Goal: Task Accomplishment & Management: Manage account settings

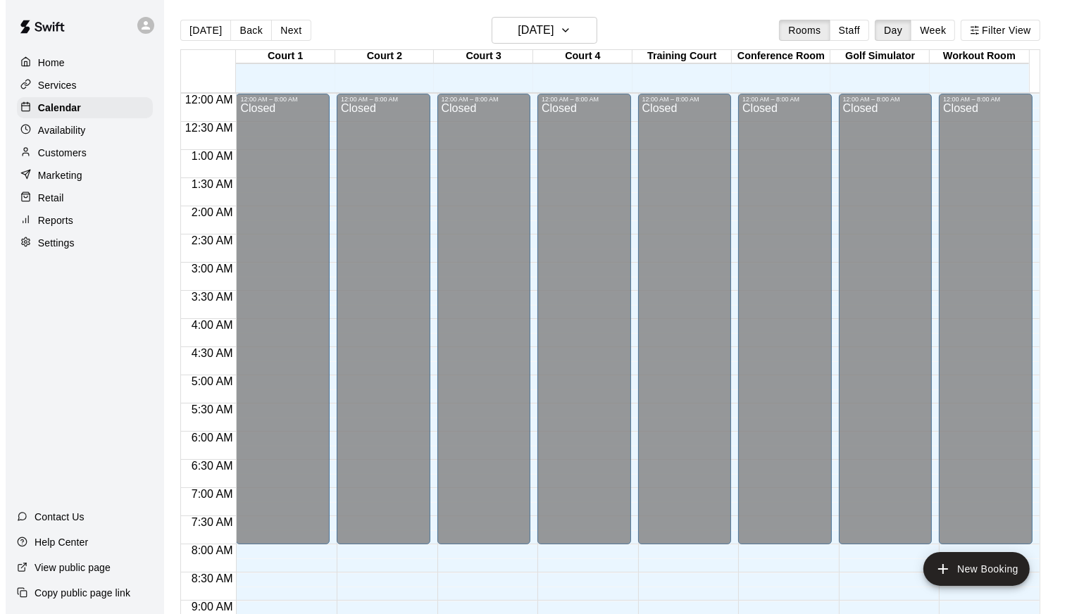
scroll to position [772, 0]
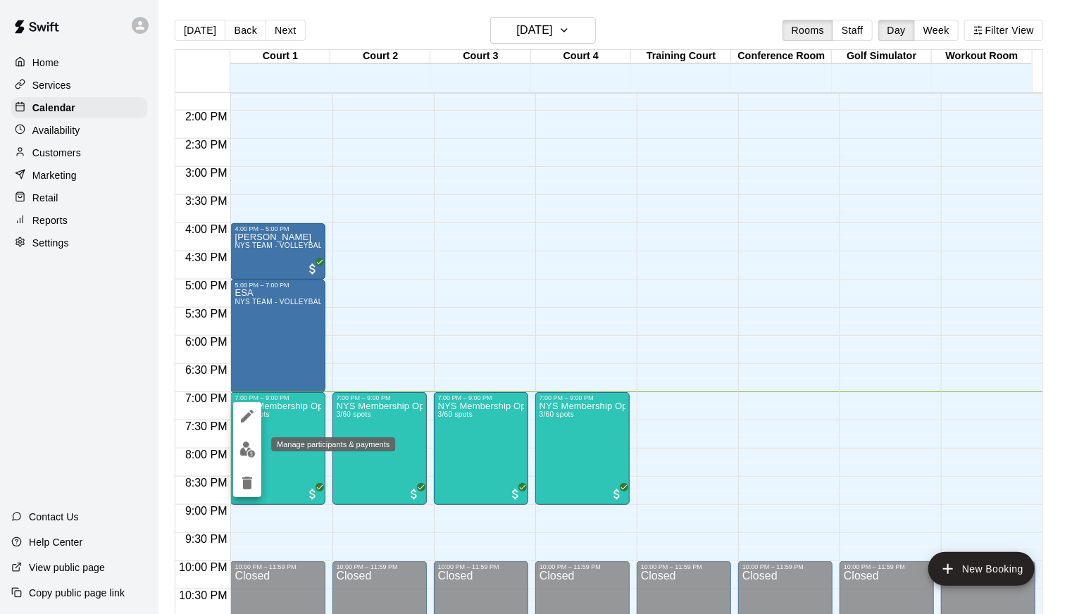
click at [251, 454] on img "edit" at bounding box center [247, 450] width 16 height 16
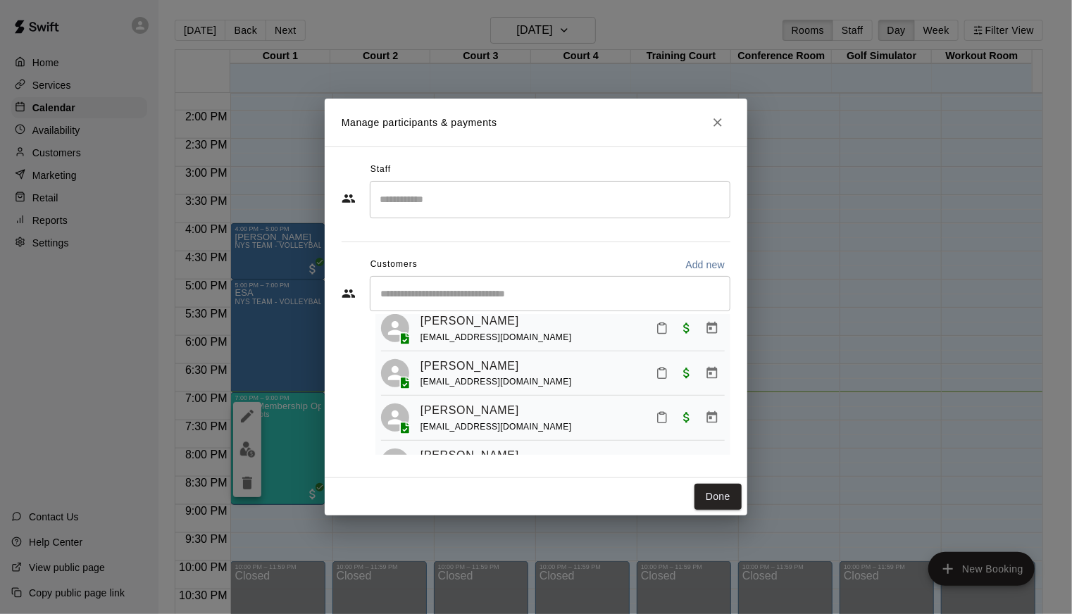
scroll to position [28, 0]
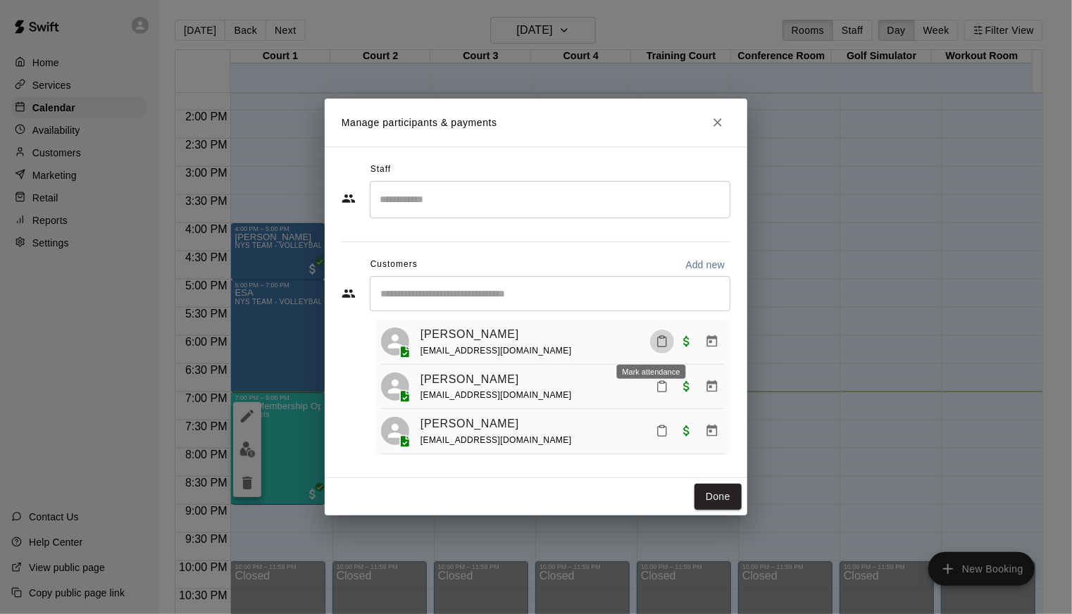
click at [656, 344] on icon "Mark attendance" at bounding box center [662, 341] width 13 height 13
click at [701, 352] on p "[PERSON_NAME] attended" at bounding box center [707, 359] width 125 height 14
click at [656, 390] on icon "Mark attendance" at bounding box center [662, 386] width 13 height 13
click at [687, 399] on p "[PERSON_NAME] attended" at bounding box center [707, 406] width 125 height 14
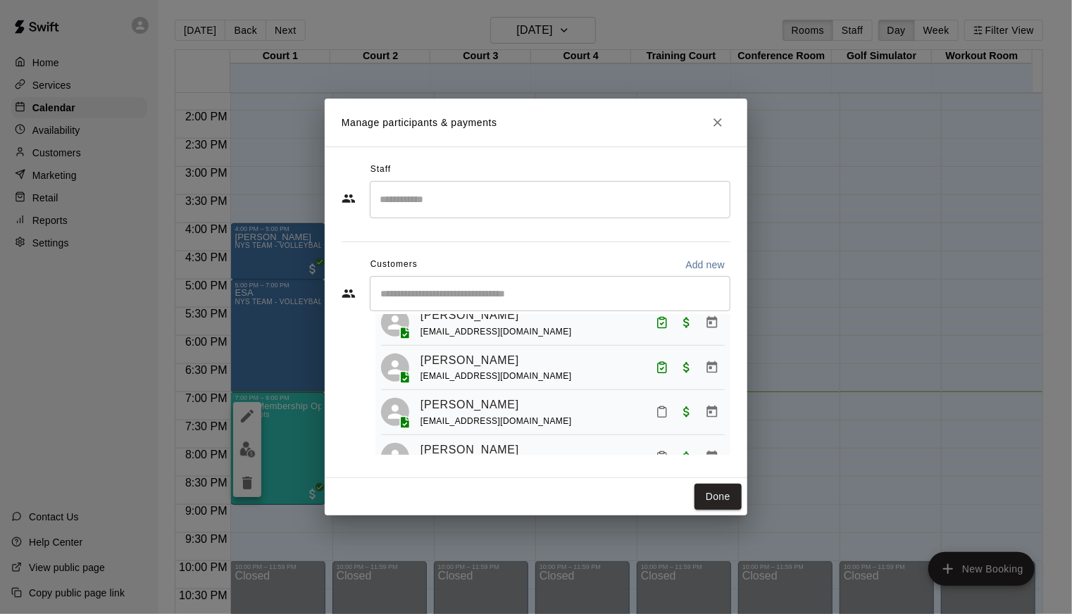
scroll to position [56, 0]
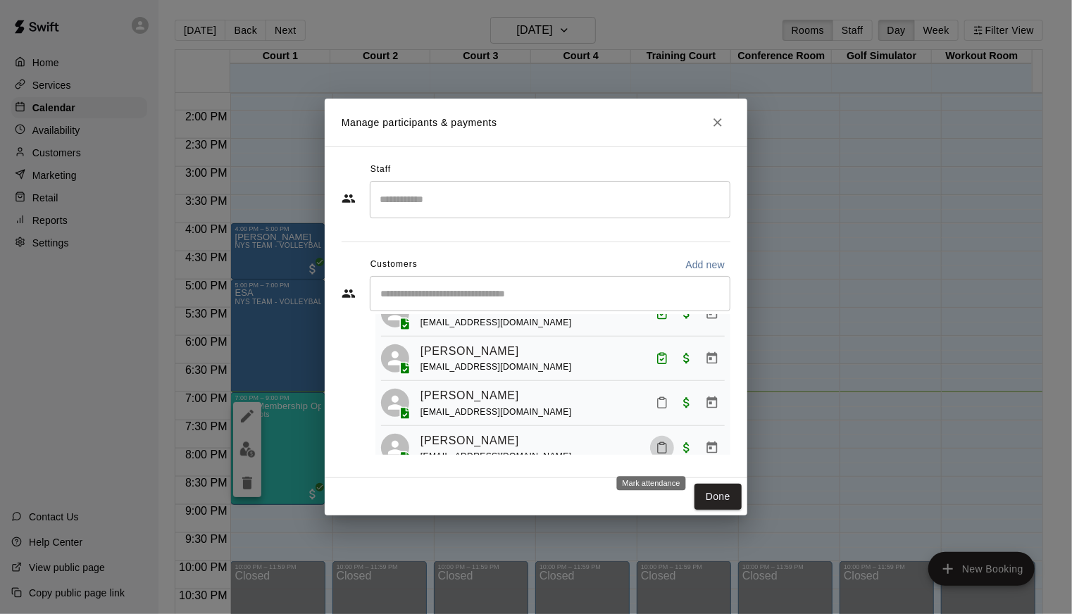
click at [657, 445] on button "Mark attendance" at bounding box center [662, 448] width 24 height 24
click at [727, 458] on p "[PERSON_NAME] attended" at bounding box center [701, 465] width 125 height 14
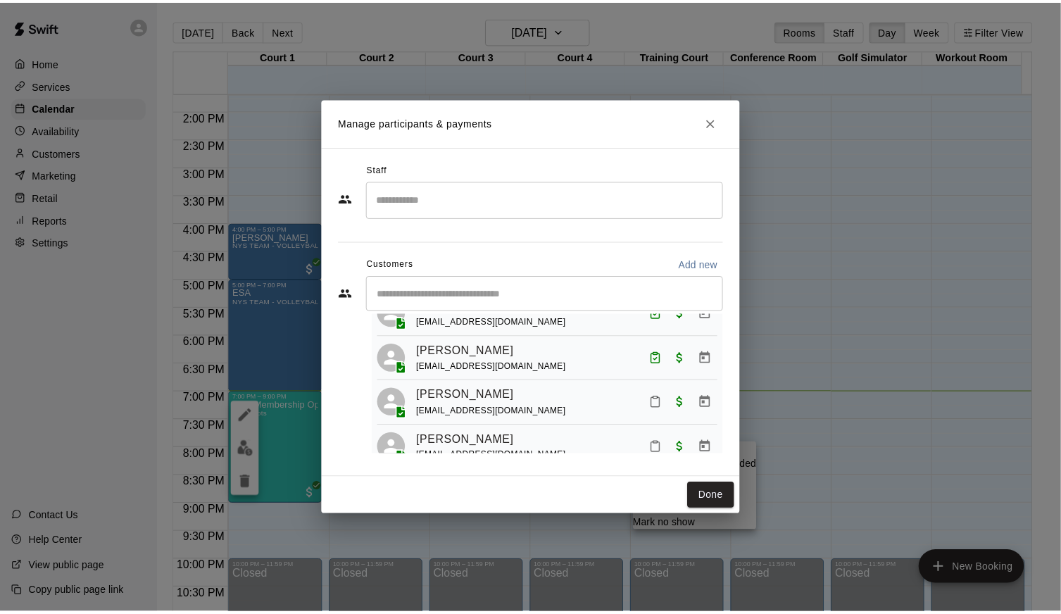
scroll to position [68, 0]
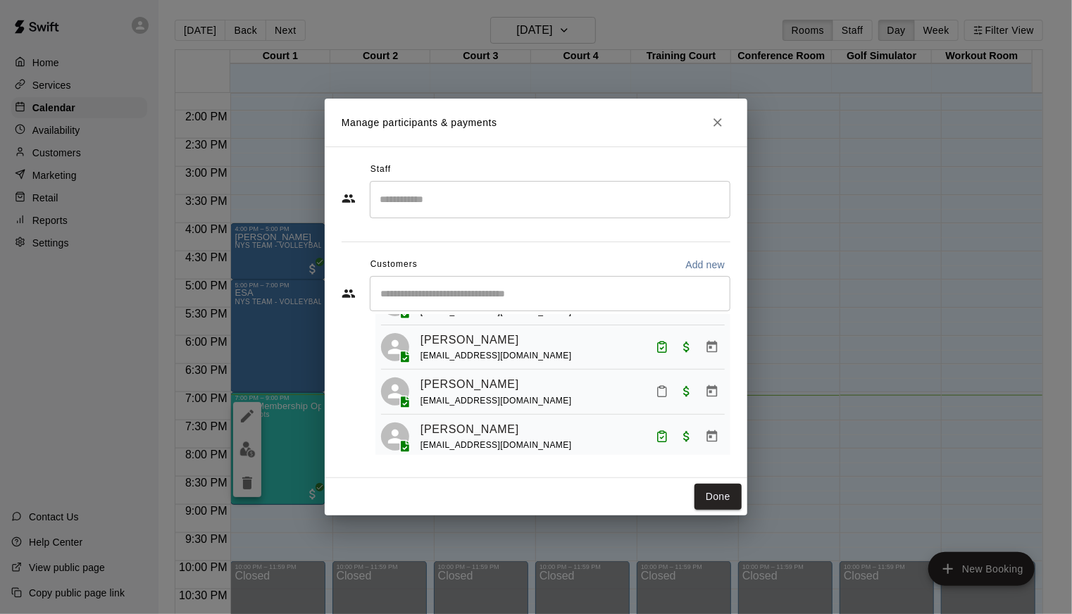
drag, startPoint x: 587, startPoint y: 27, endPoint x: 726, endPoint y: 132, distance: 174.1
click at [726, 132] on div "Manage participants & payments Staff ​ Customers Add new ​ 4 customers (Capacit…" at bounding box center [536, 307] width 1072 height 614
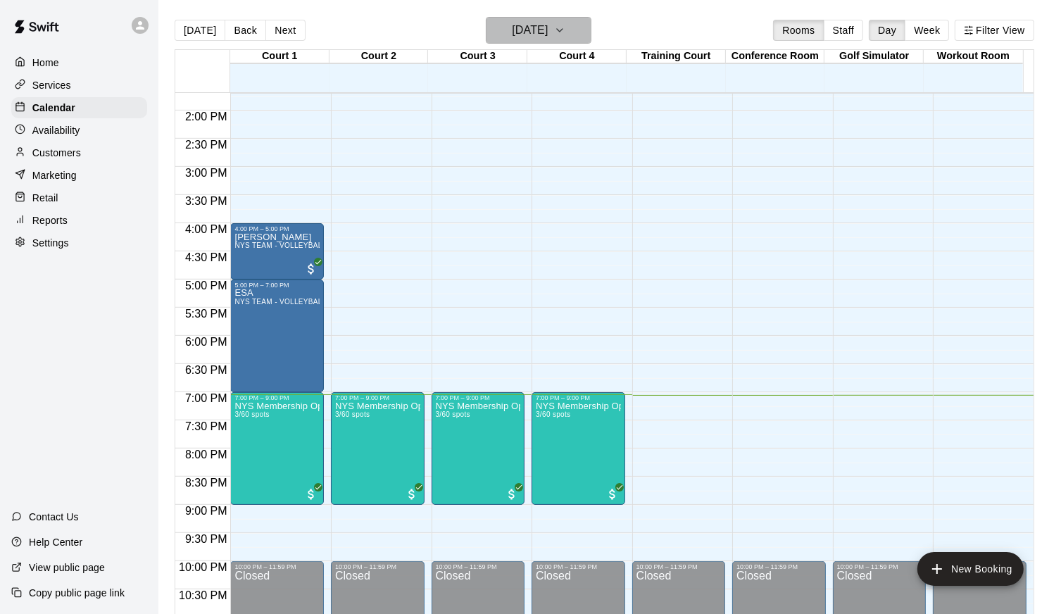
click at [540, 27] on h6 "[DATE]" at bounding box center [530, 30] width 36 height 20
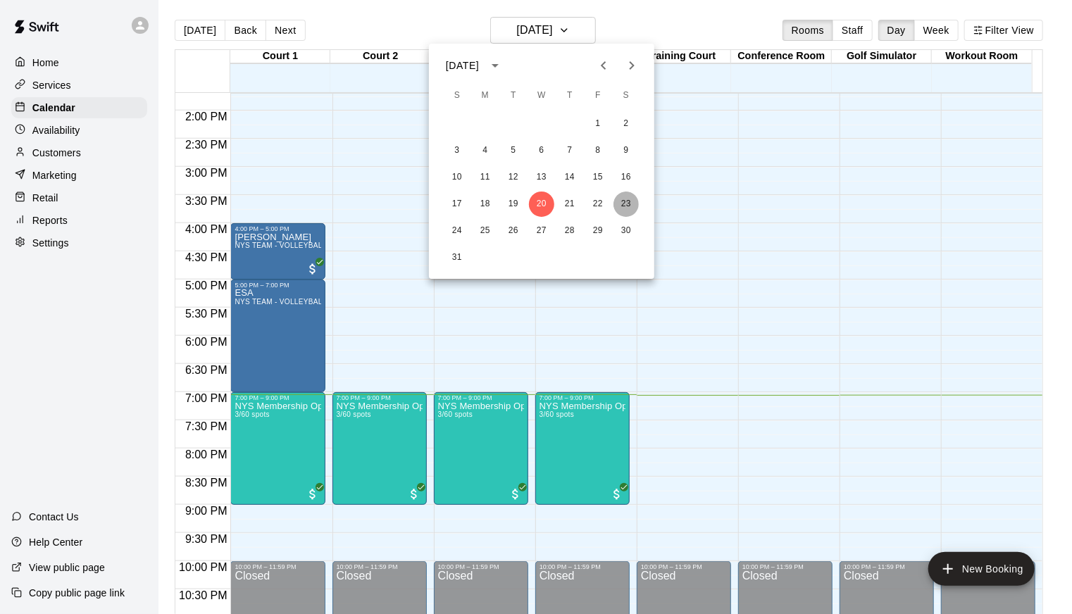
click at [622, 201] on button "23" at bounding box center [625, 204] width 25 height 25
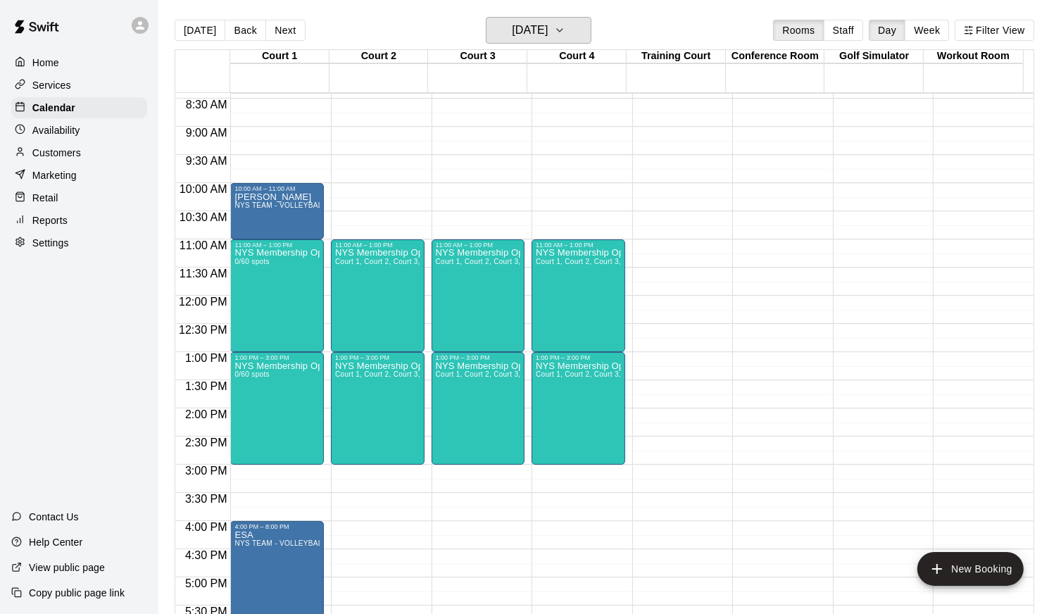
scroll to position [462, 0]
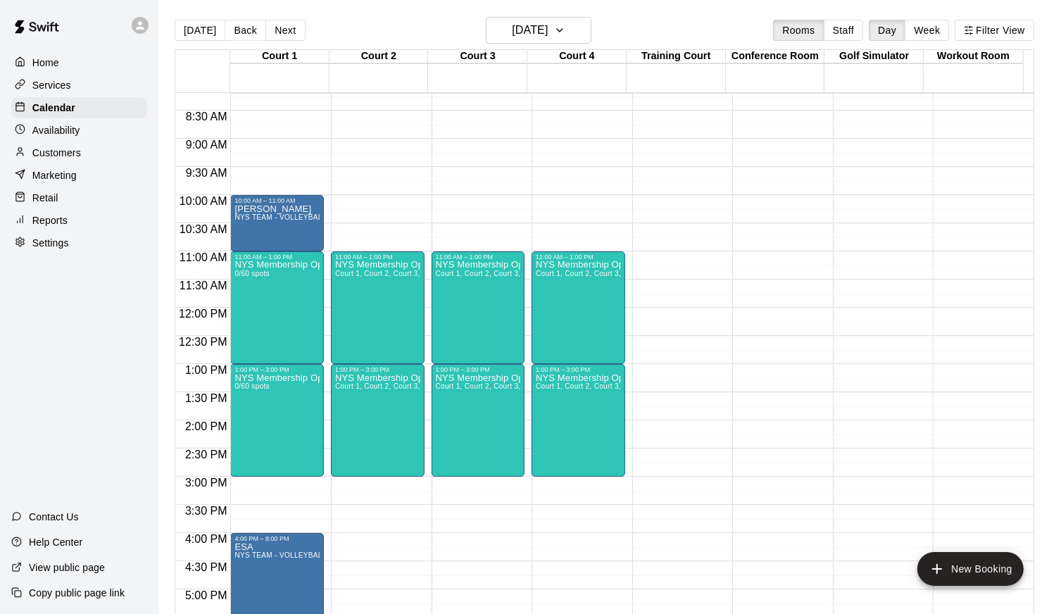
click at [1045, 606] on div "[DATE] Back [DATE][DATE] Rooms Staff Day Week Filter View Court 1 [GEOGRAPHIC_D…" at bounding box center [604, 324] width 881 height 614
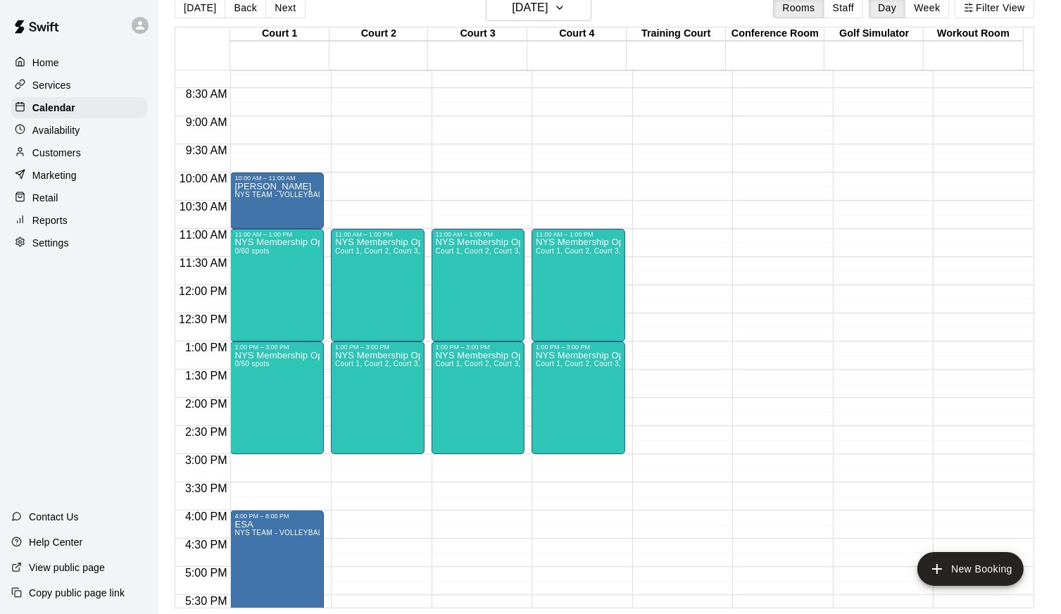
click at [1045, 606] on div "[DATE] Back [DATE][DATE] Rooms Staff Day Week Filter View Court 1 [GEOGRAPHIC_D…" at bounding box center [604, 301] width 881 height 614
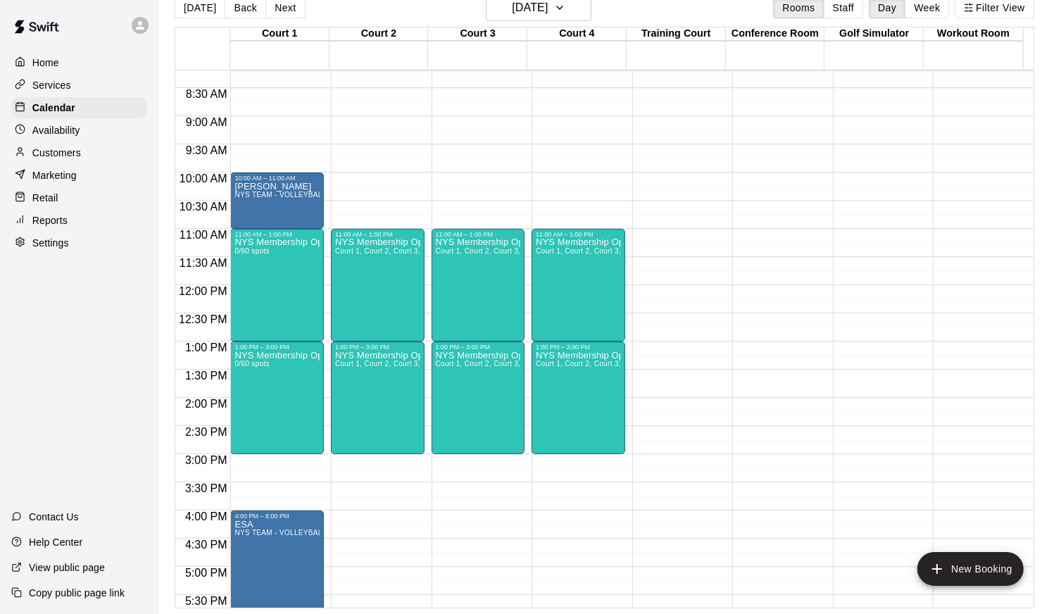
click at [1045, 606] on div "[DATE] Back [DATE][DATE] Rooms Staff Day Week Filter View Court 1 [GEOGRAPHIC_D…" at bounding box center [604, 301] width 881 height 614
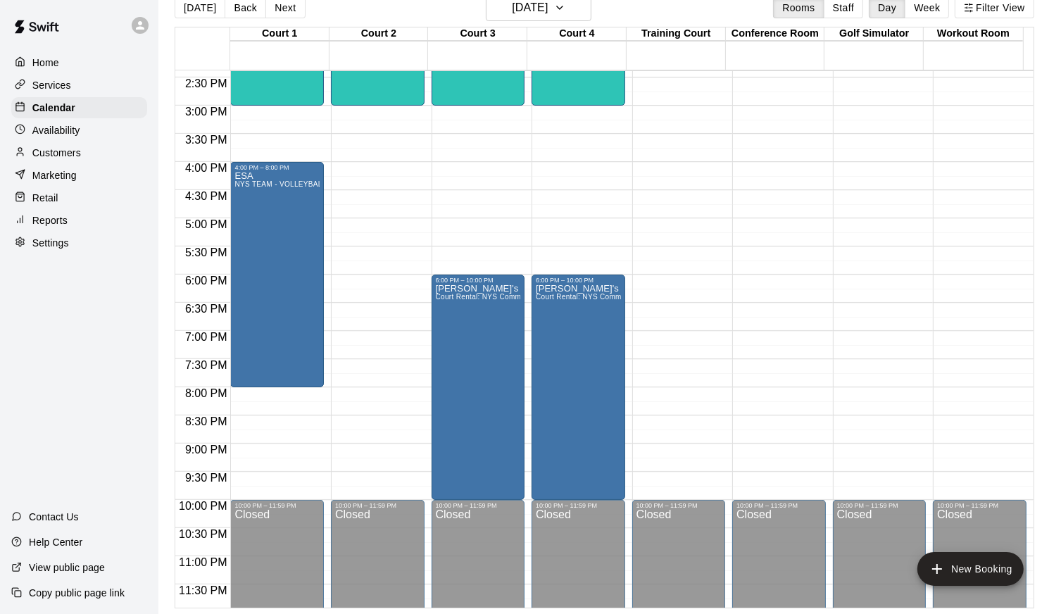
scroll to position [815, 0]
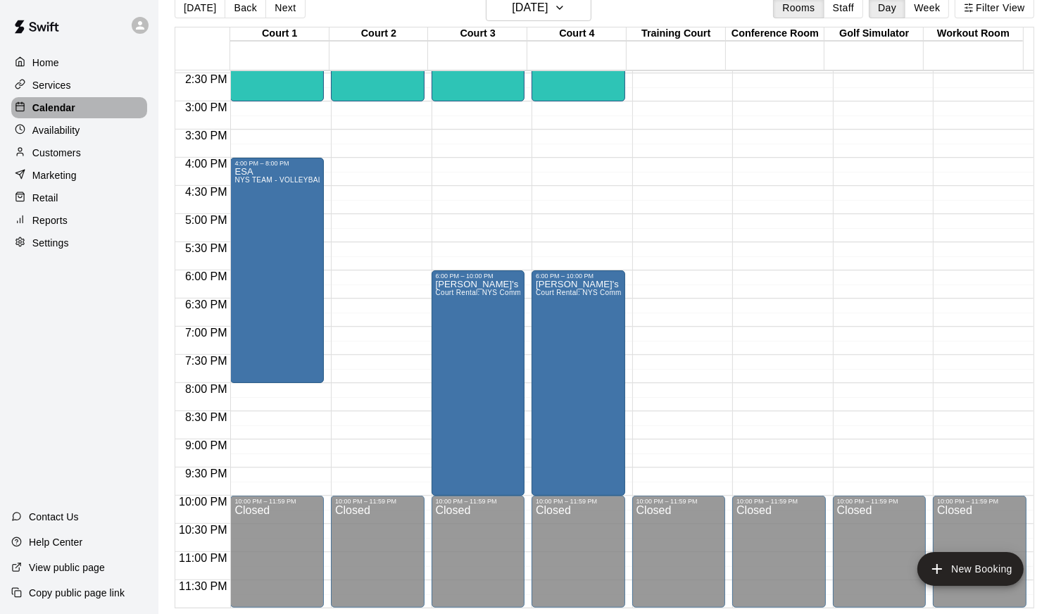
click at [80, 105] on div "Calendar" at bounding box center [79, 107] width 136 height 21
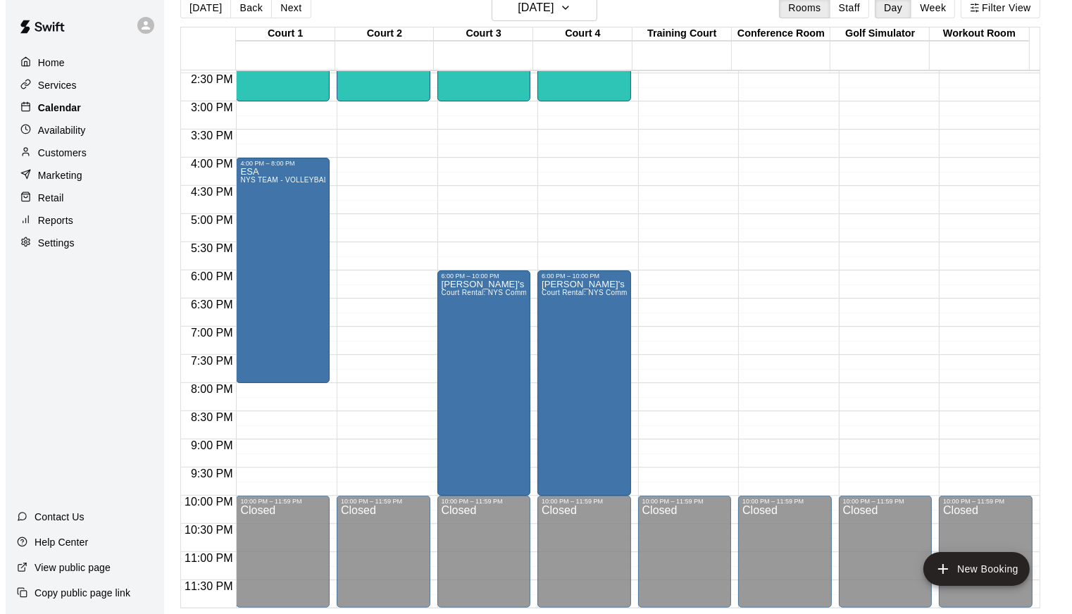
scroll to position [0, 0]
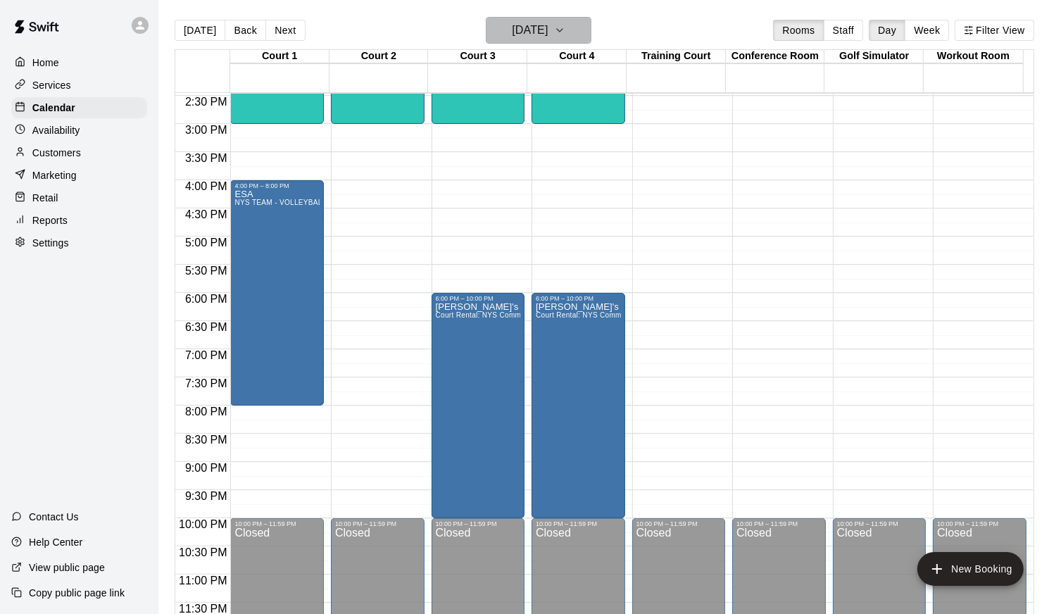
click at [545, 30] on h6 "[DATE]" at bounding box center [530, 30] width 36 height 20
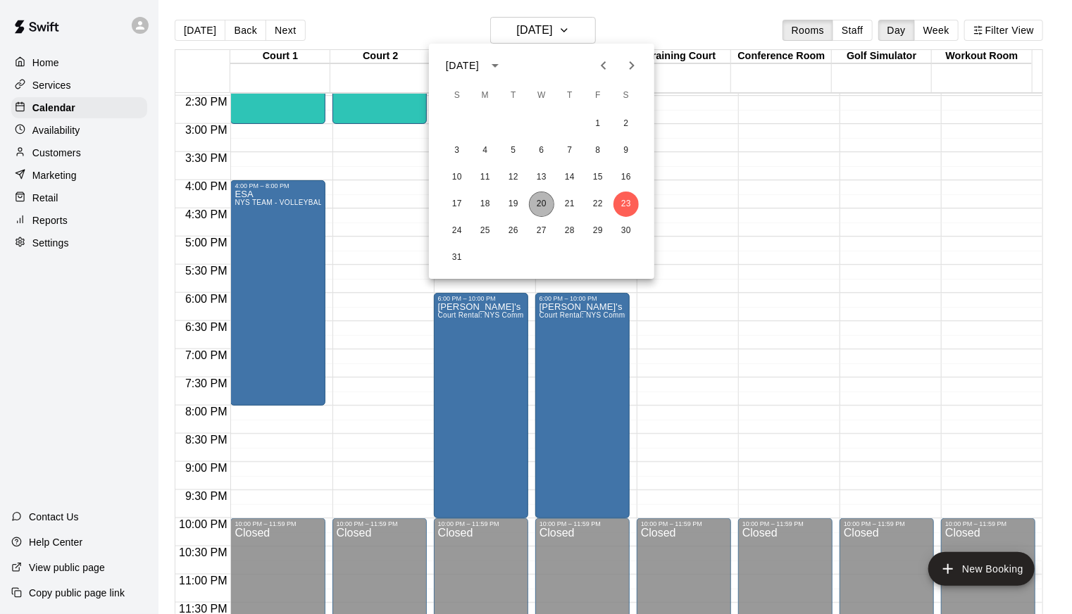
click at [543, 201] on button "20" at bounding box center [541, 204] width 25 height 25
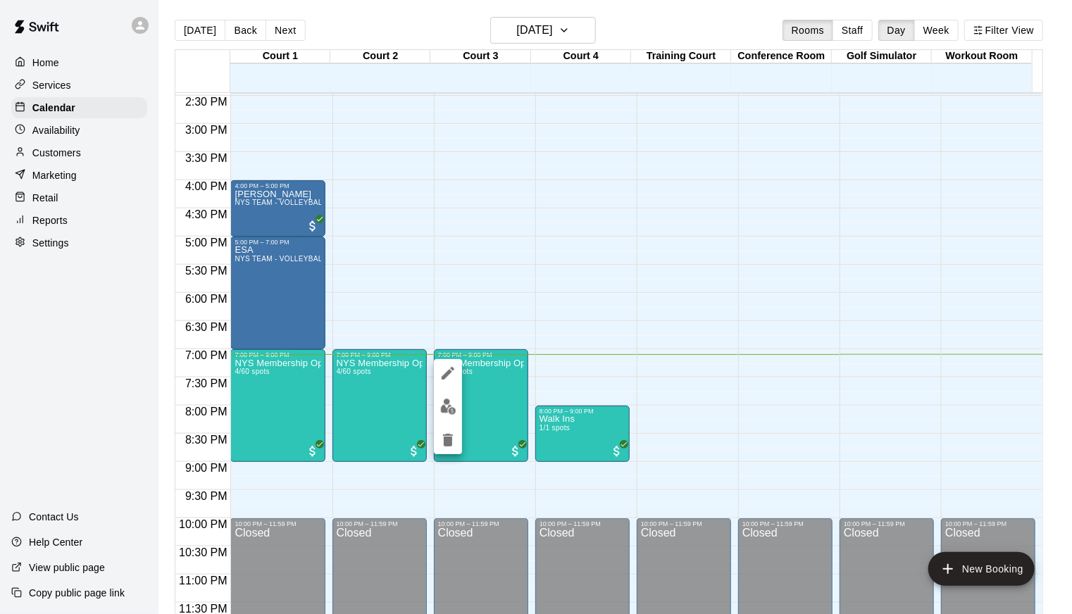
click at [580, 424] on div at bounding box center [536, 307] width 1072 height 614
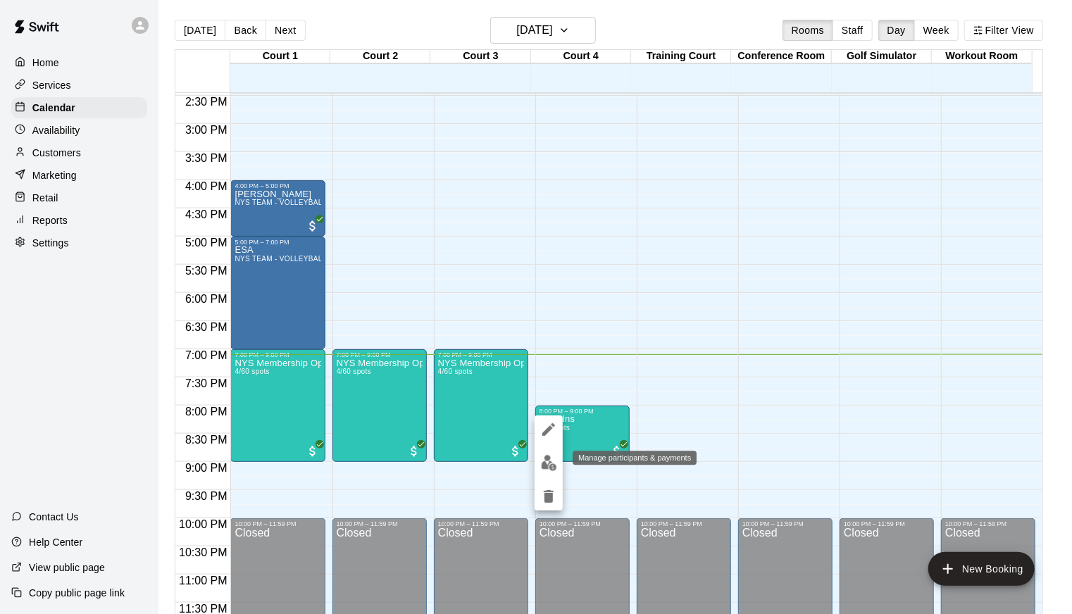
click at [547, 463] on img "edit" at bounding box center [549, 463] width 16 height 16
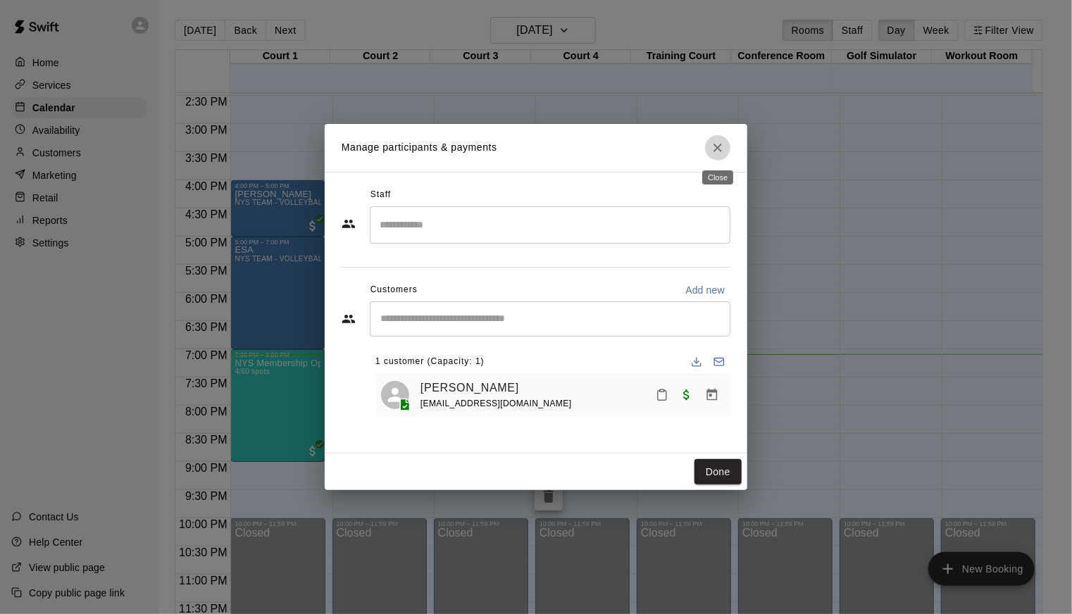
click at [715, 148] on icon "Close" at bounding box center [718, 148] width 14 height 14
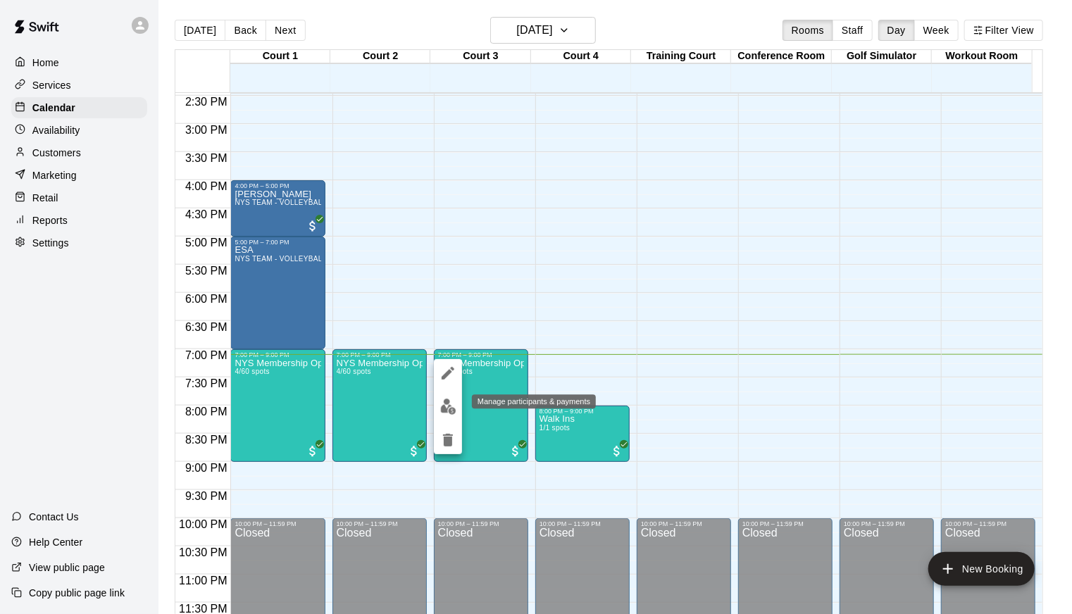
click at [454, 404] on img "edit" at bounding box center [448, 407] width 16 height 16
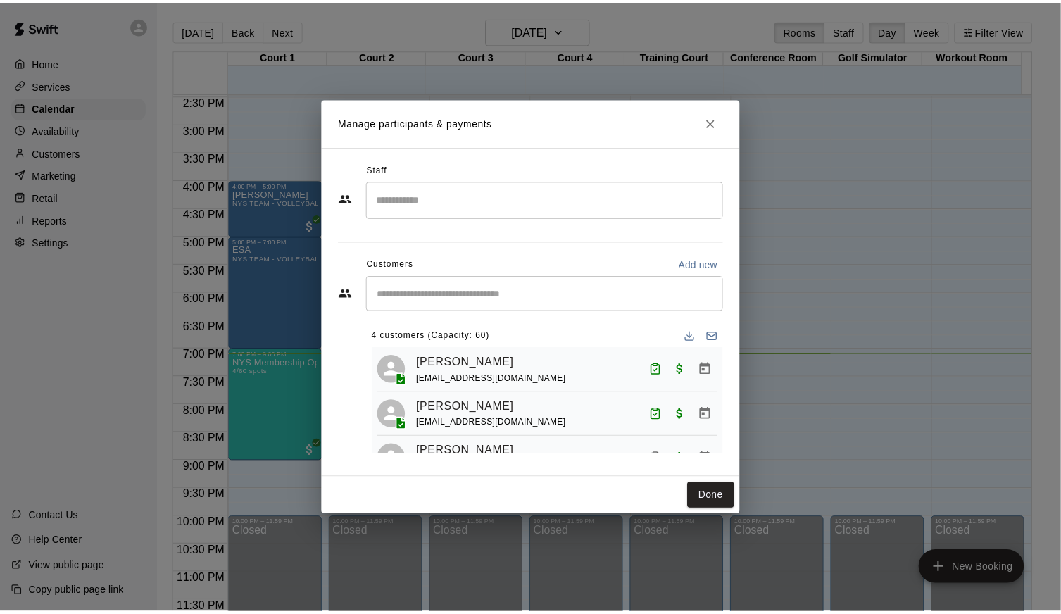
scroll to position [28, 0]
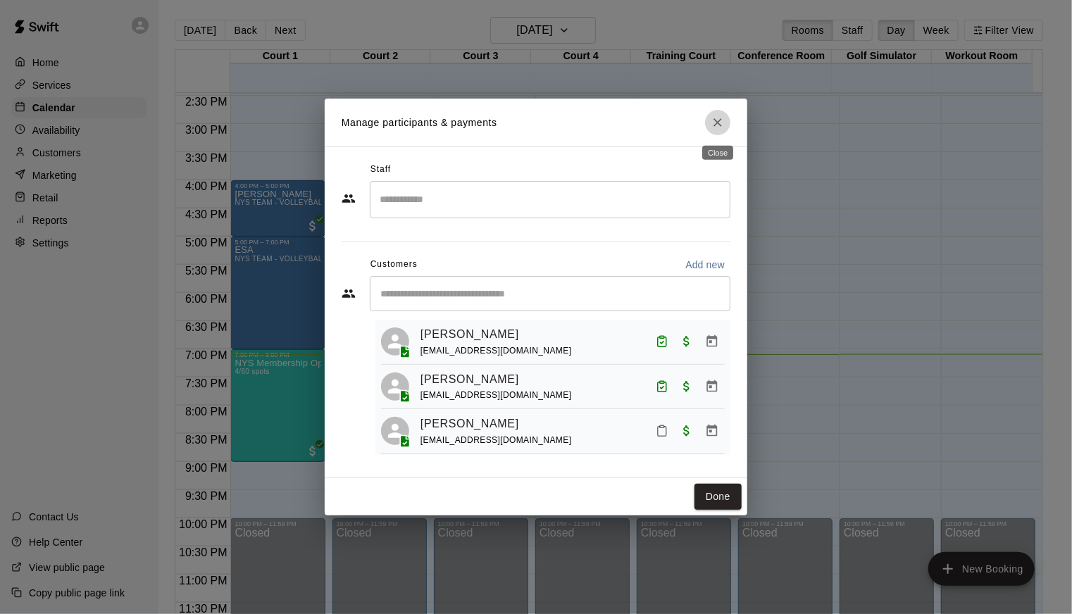
click at [720, 114] on button "Close" at bounding box center [717, 122] width 25 height 25
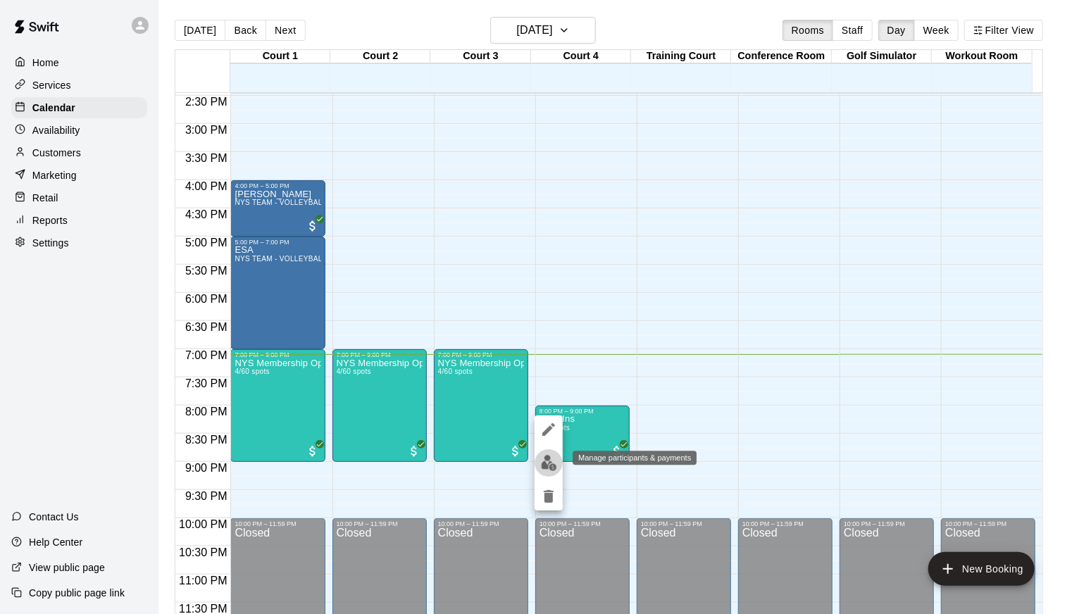
click at [552, 458] on img "edit" at bounding box center [549, 463] width 16 height 16
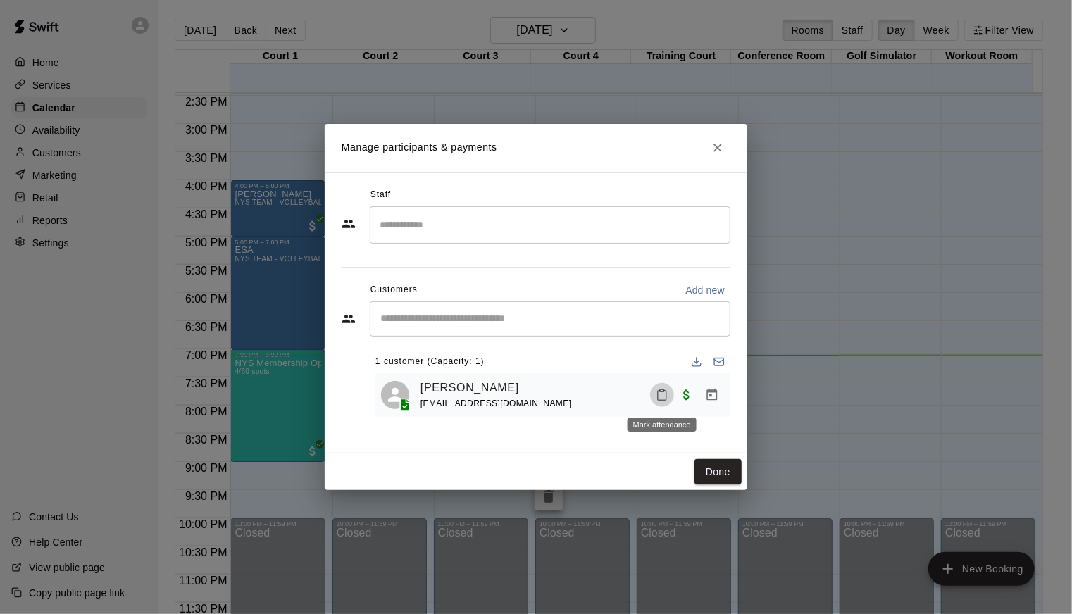
click at [663, 394] on icon "Mark attendance" at bounding box center [662, 395] width 13 height 13
click at [701, 405] on p "[PERSON_NAME] attended" at bounding box center [718, 412] width 125 height 14
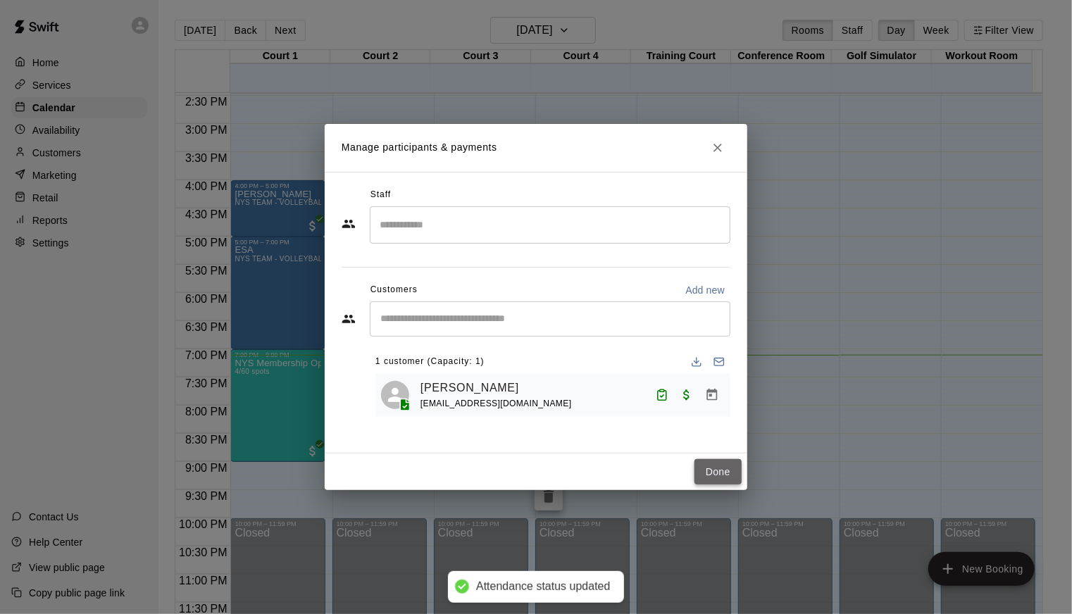
click at [713, 470] on button "Done" at bounding box center [717, 472] width 47 height 26
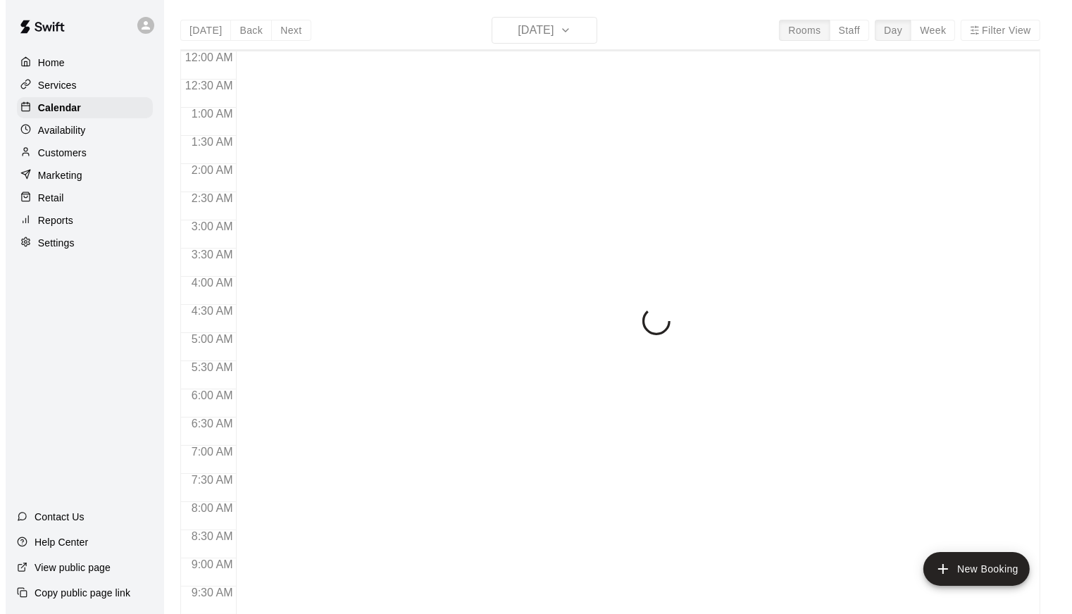
scroll to position [772, 0]
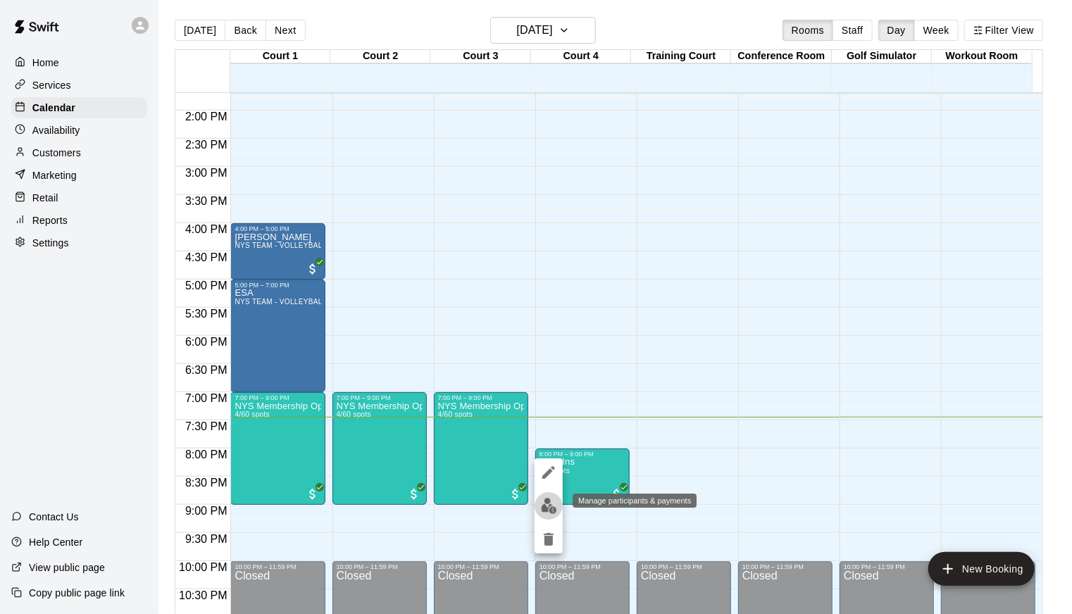
click at [547, 505] on img "edit" at bounding box center [549, 506] width 16 height 16
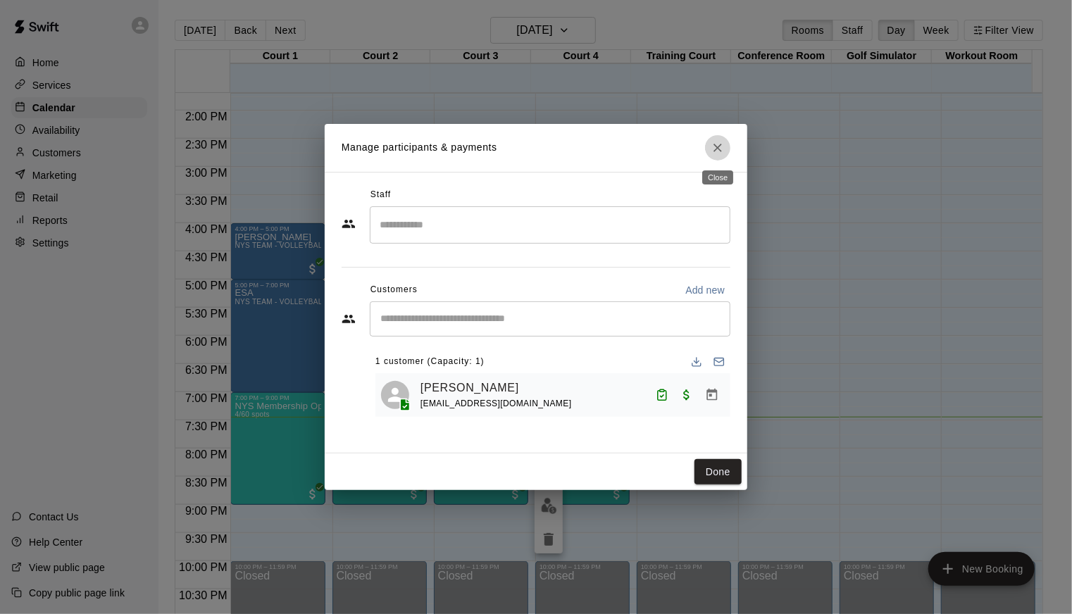
click at [722, 139] on button "Close" at bounding box center [717, 147] width 25 height 25
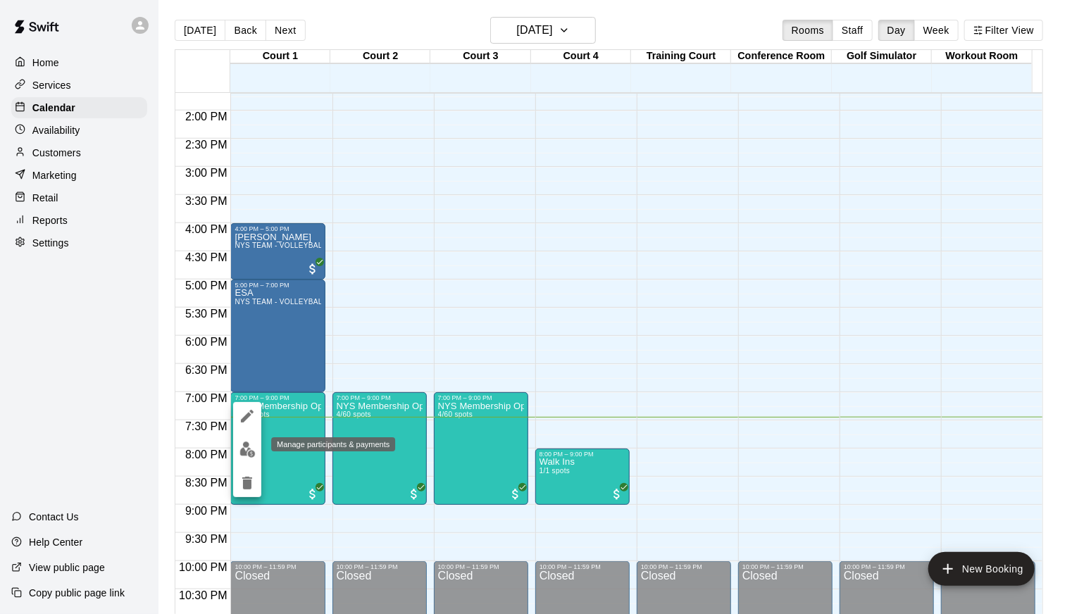
click at [249, 451] on img "edit" at bounding box center [247, 450] width 16 height 16
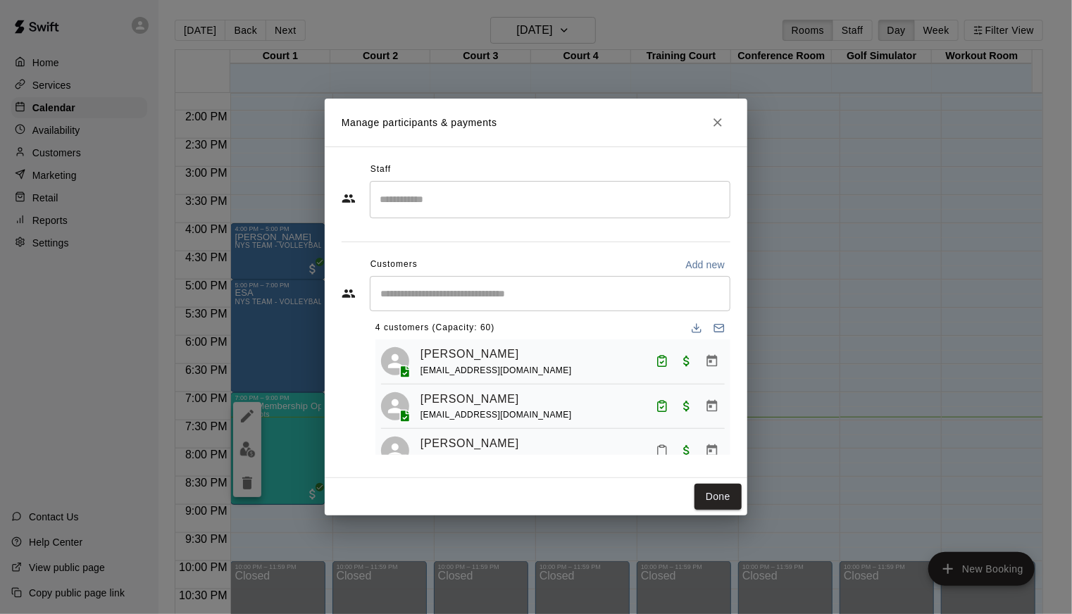
scroll to position [0, 0]
